Goal: Task Accomplishment & Management: Complete application form

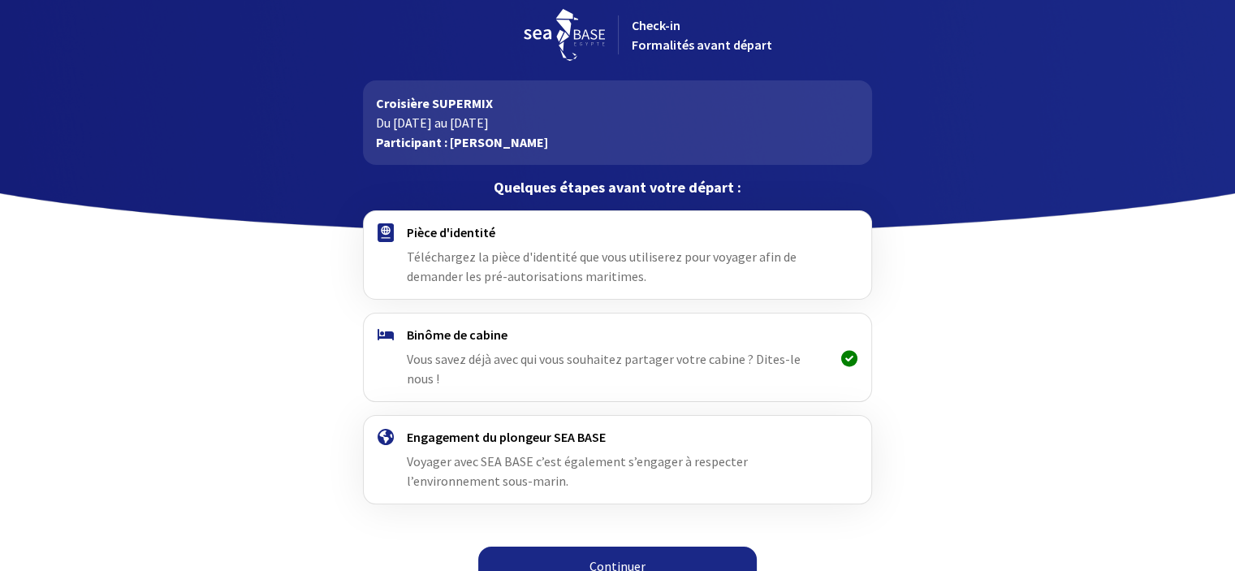
scroll to position [14, 0]
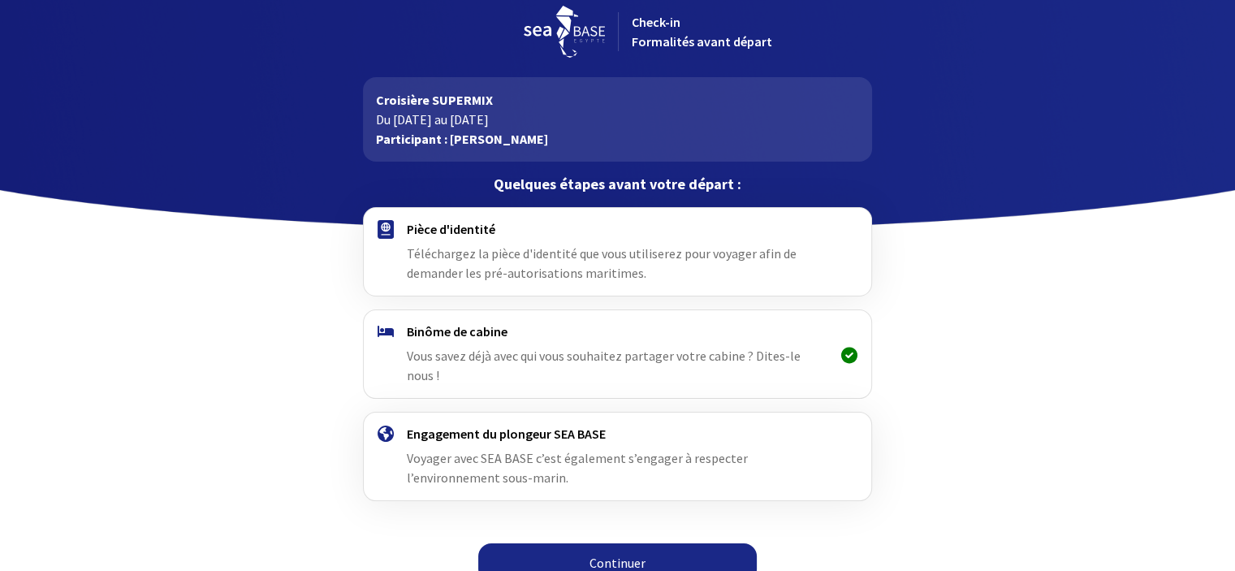
click at [610, 543] on link "Continuer" at bounding box center [617, 562] width 279 height 39
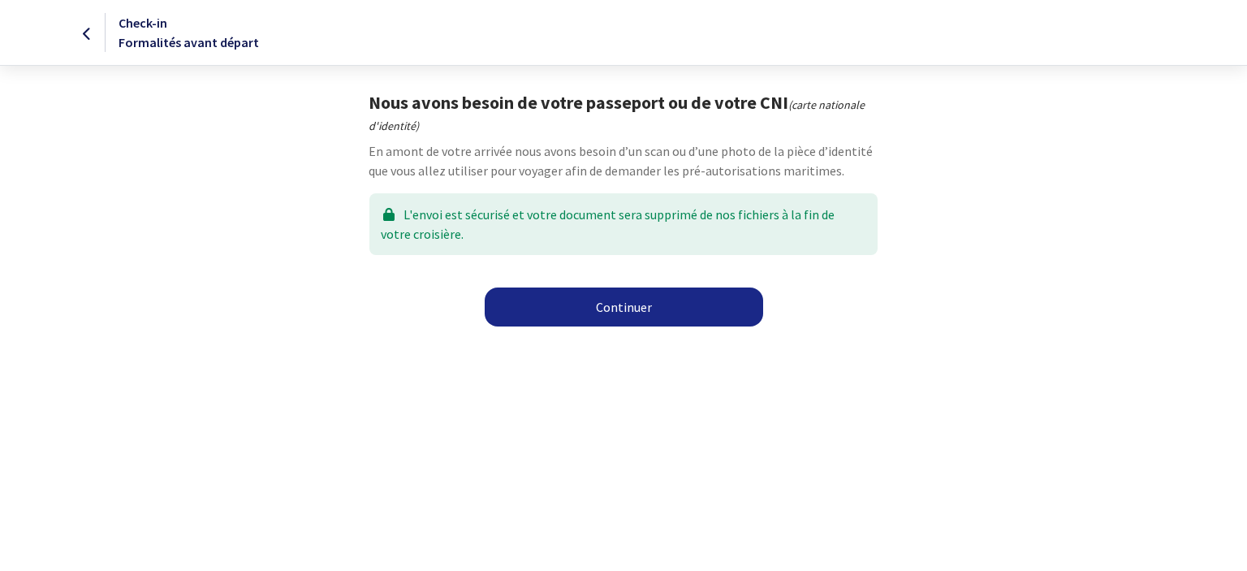
click at [625, 306] on link "Continuer" at bounding box center [624, 306] width 279 height 39
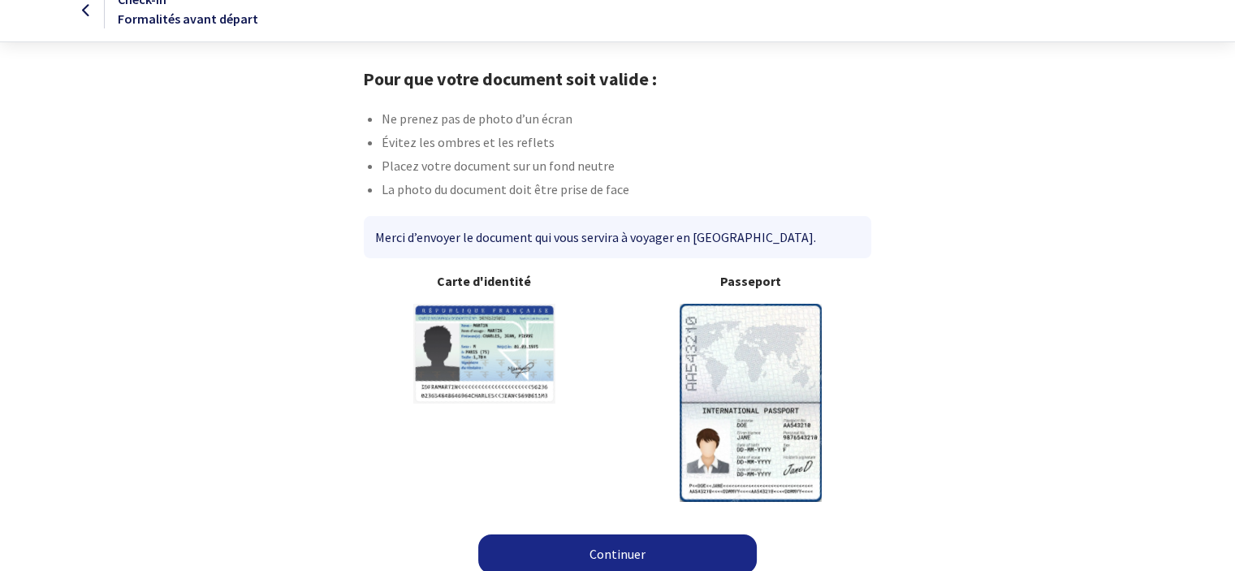
scroll to position [35, 0]
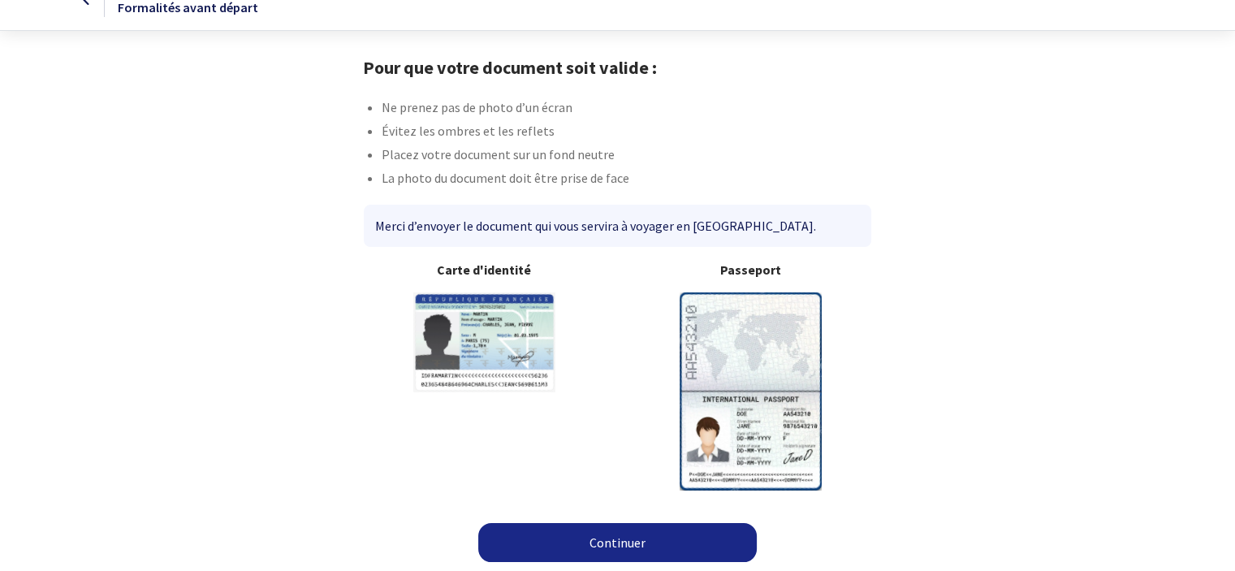
click at [625, 540] on link "Continuer" at bounding box center [617, 542] width 279 height 39
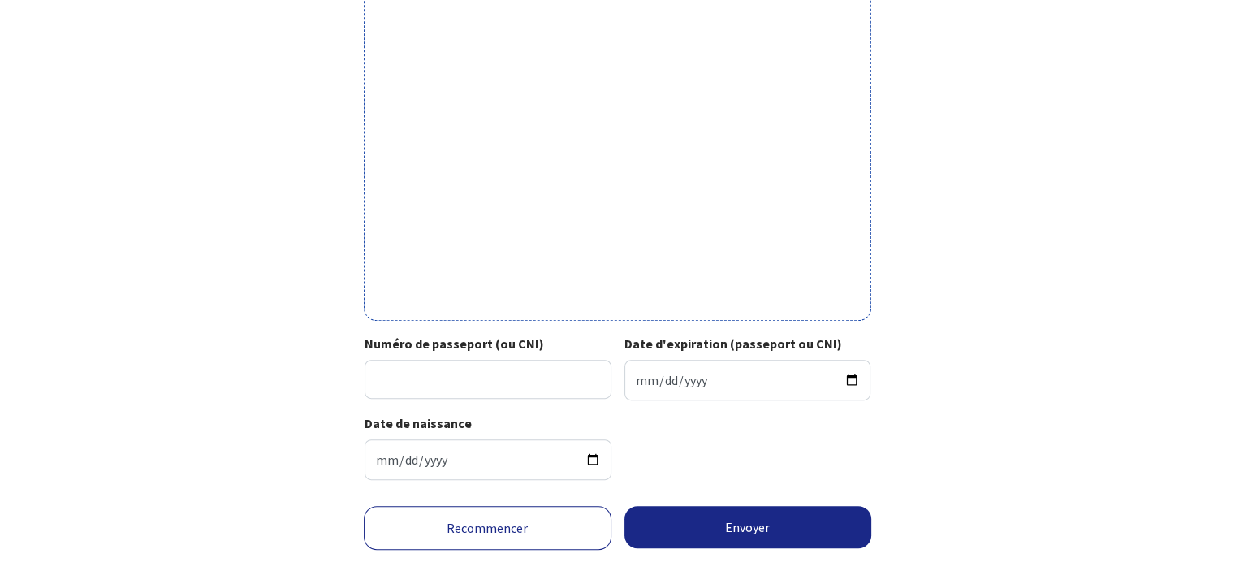
scroll to position [523, 0]
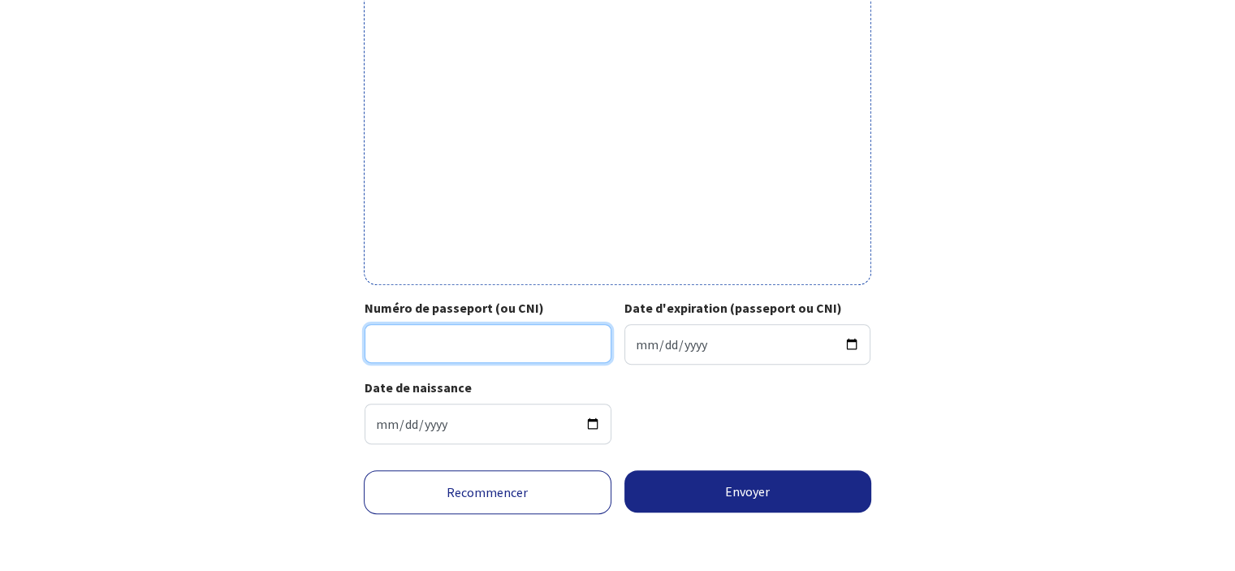
click at [411, 352] on input "Numéro de passeport (ou CNI)" at bounding box center [488, 343] width 247 height 39
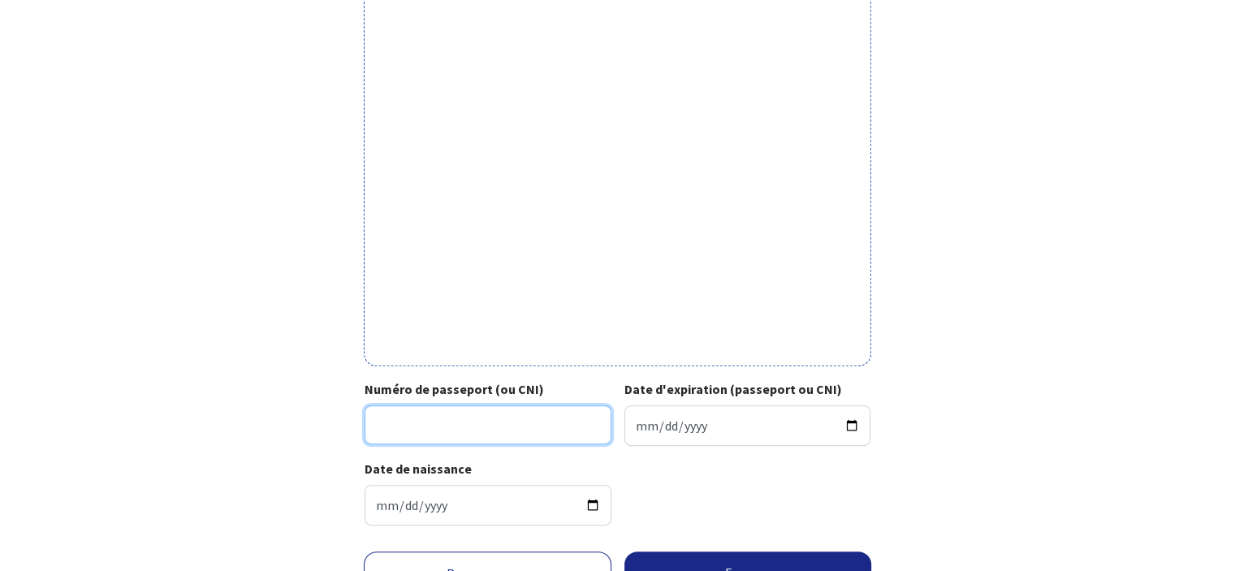
click at [472, 429] on input "Numéro de passeport (ou CNI)" at bounding box center [488, 424] width 247 height 39
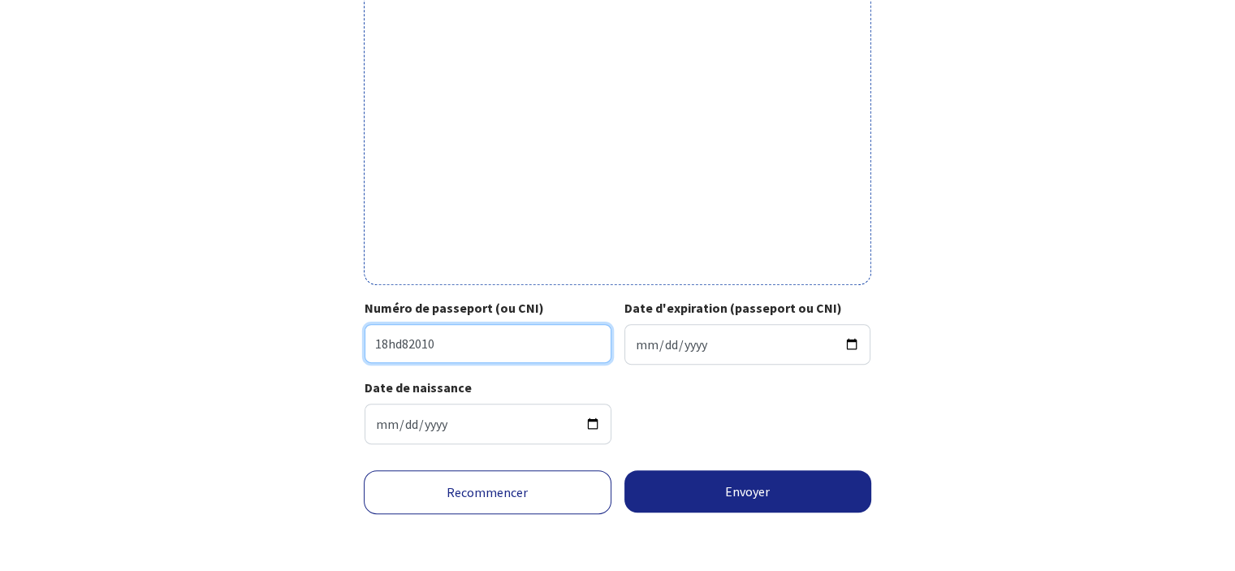
scroll to position [523, 0]
type input "18hd82010"
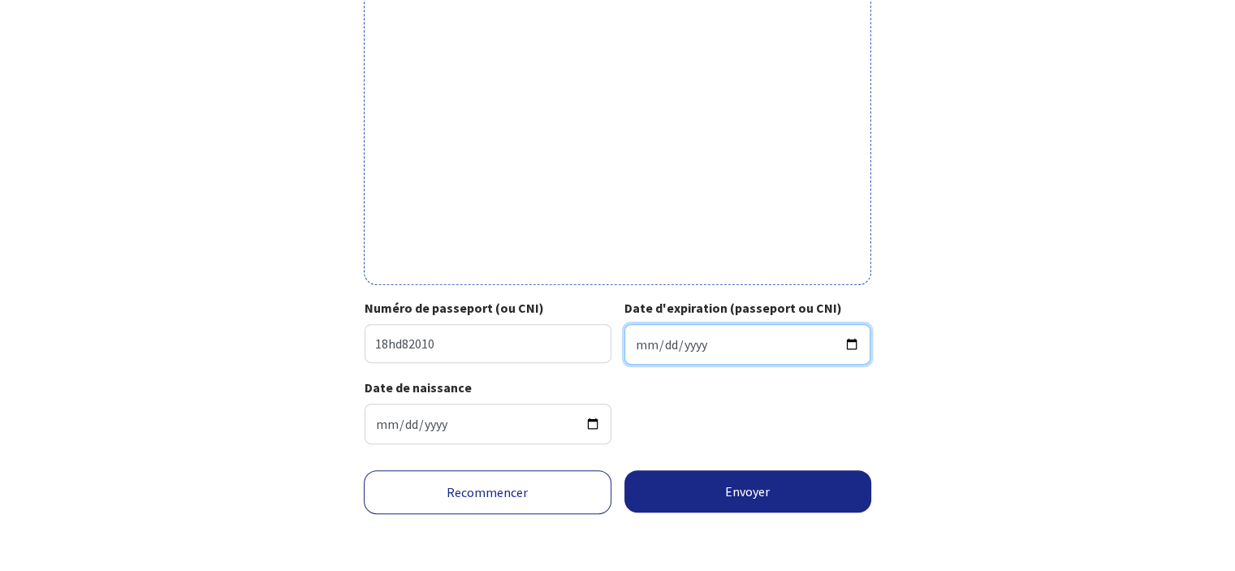
click at [643, 338] on input "Date d'expiration (passeport ou CNI)" at bounding box center [747, 344] width 247 height 41
type input "2028-12-18"
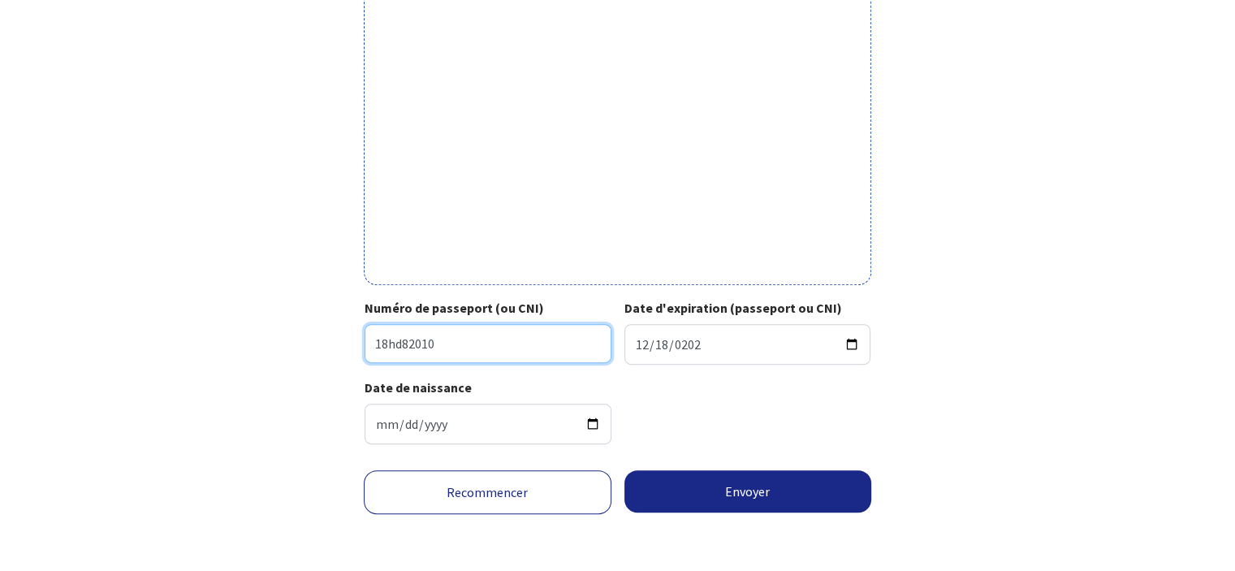
click at [403, 341] on input "18hd82010" at bounding box center [488, 343] width 247 height 39
type input "18HD82010"
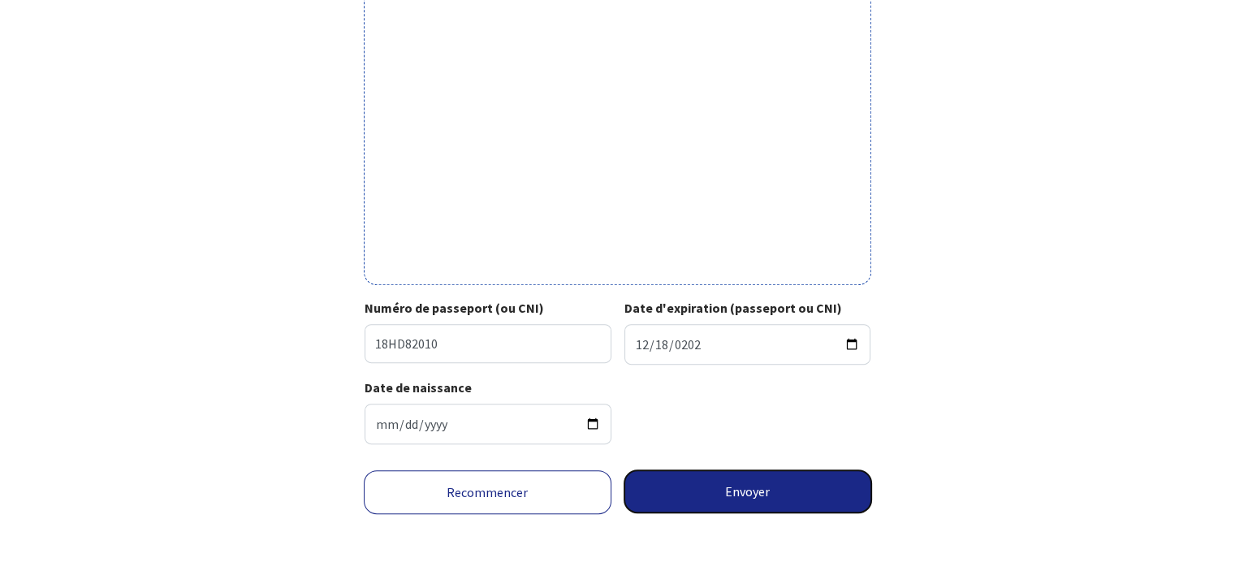
click at [732, 489] on button "Envoyer" at bounding box center [748, 491] width 248 height 42
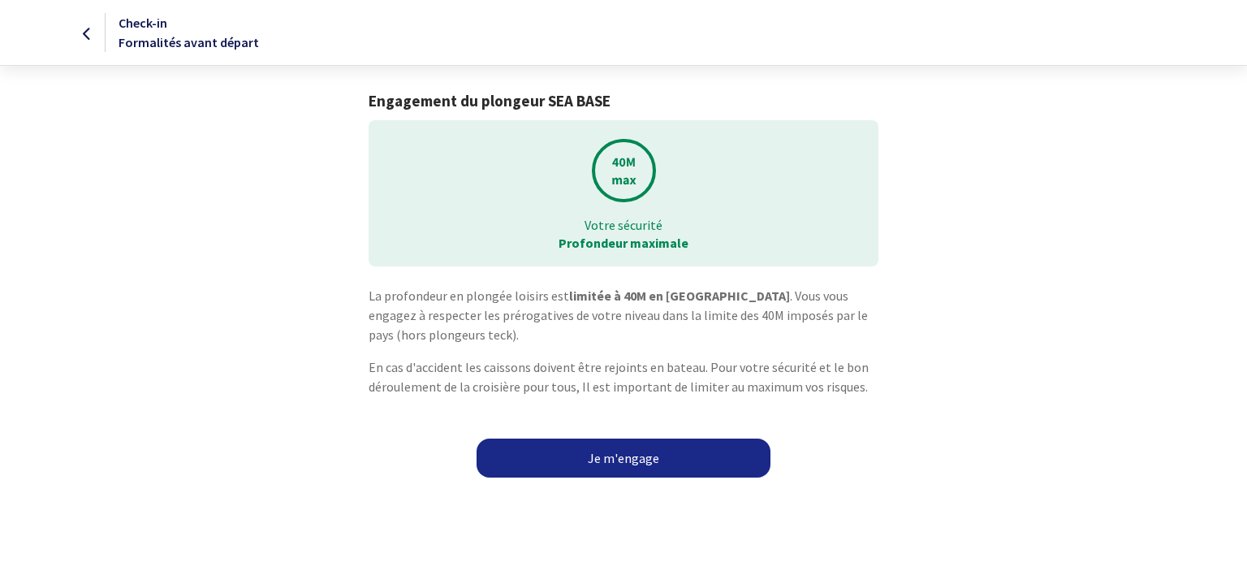
click at [608, 457] on link "Je m'engage" at bounding box center [624, 457] width 294 height 39
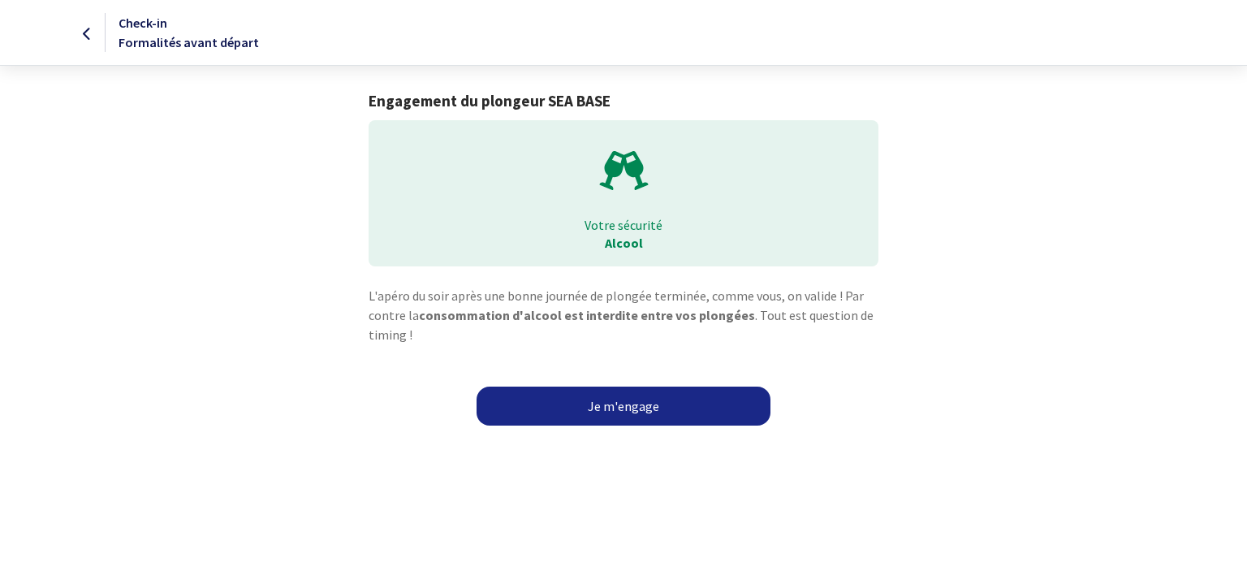
click at [619, 400] on link "Je m'engage" at bounding box center [624, 406] width 294 height 39
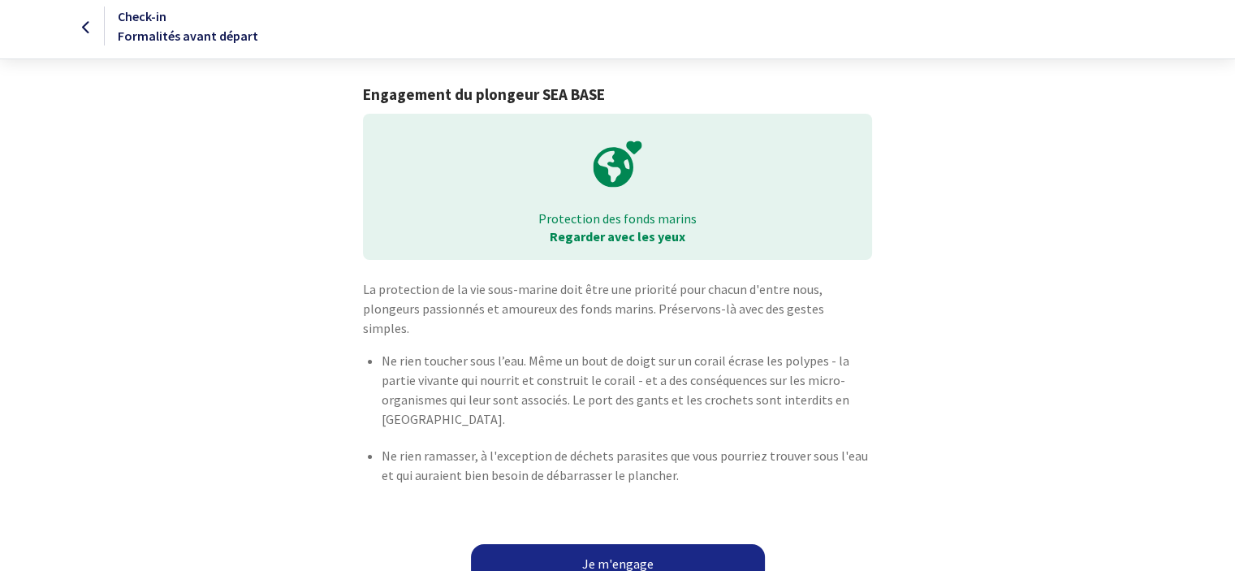
scroll to position [8, 0]
click at [604, 542] on link "Je m'engage" at bounding box center [618, 561] width 294 height 39
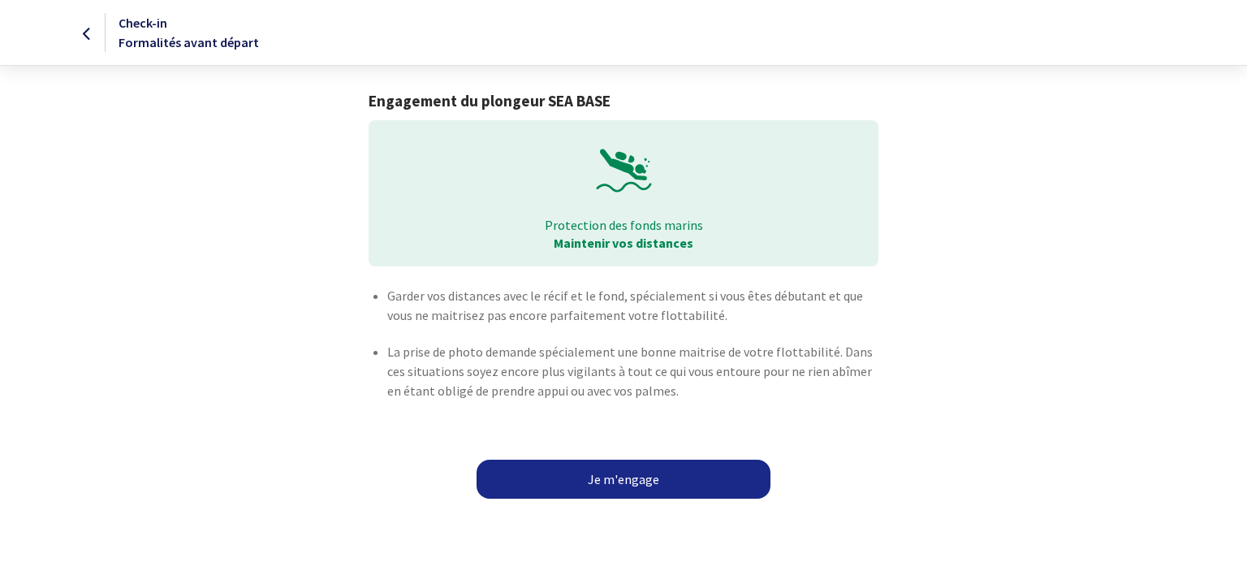
click at [613, 476] on link "Je m'engage" at bounding box center [624, 479] width 294 height 39
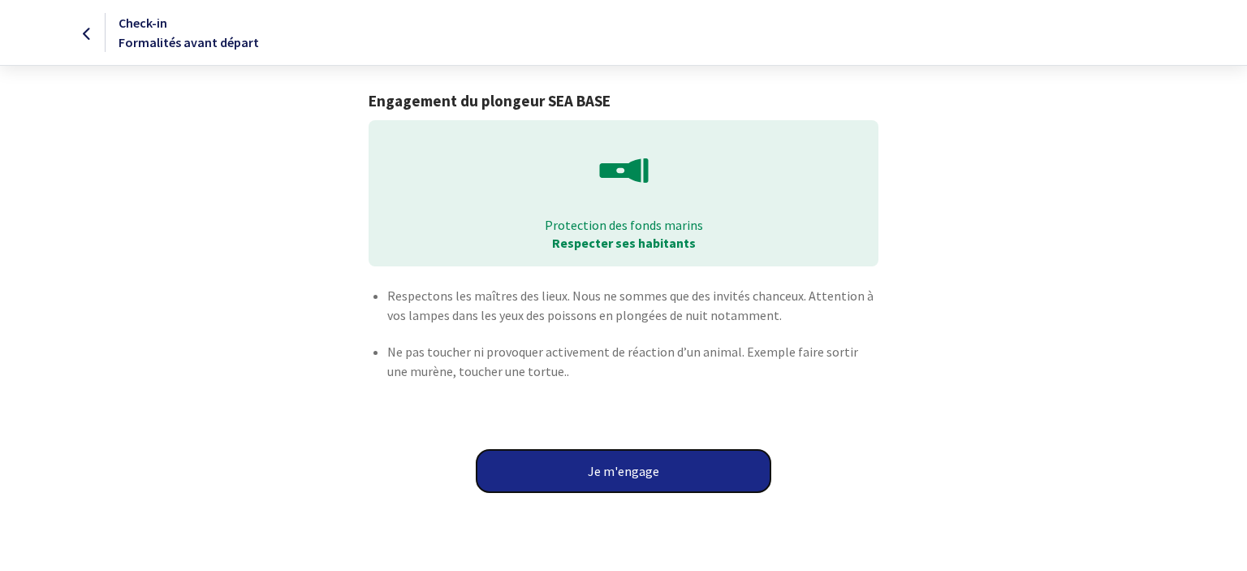
click at [613, 476] on button "Je m'engage" at bounding box center [624, 471] width 294 height 42
